Goal: Register for event/course

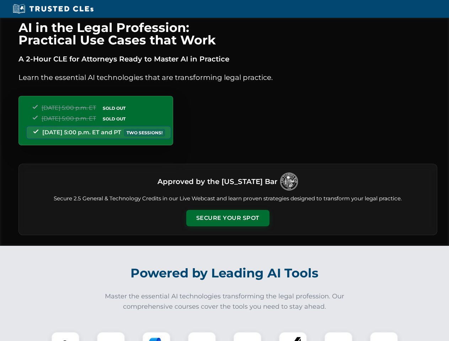
click at [227, 218] on button "Secure Your Spot" at bounding box center [227, 218] width 83 height 16
click at [65, 337] on img at bounding box center [65, 346] width 21 height 21
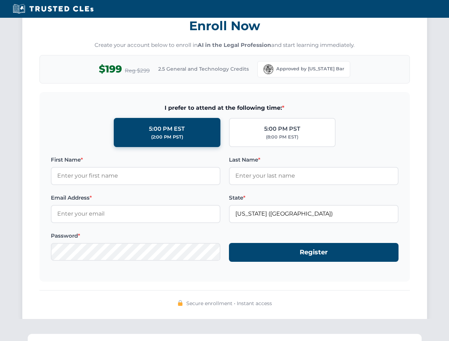
scroll to position [698, 0]
